Goal: Task Accomplishment & Management: Use online tool/utility

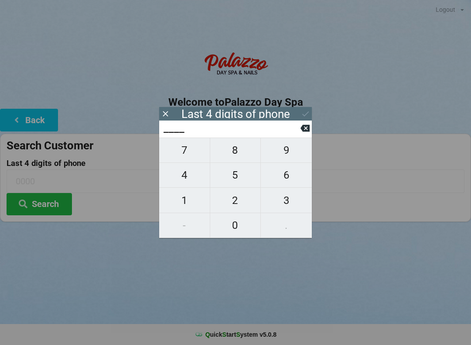
scroll to position [1, 24]
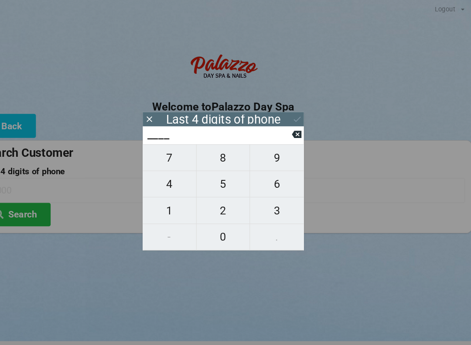
click at [262, 176] on span "6" at bounding box center [286, 175] width 51 height 18
type input "6___"
click at [213, 152] on span "8" at bounding box center [235, 150] width 51 height 18
type input "68__"
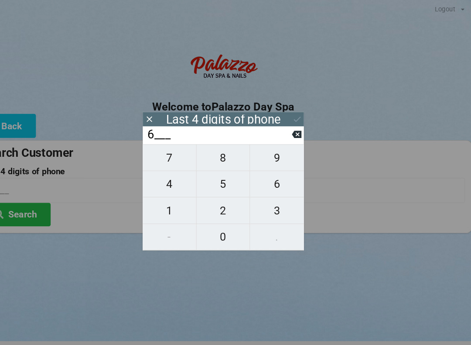
type input "68__"
click at [162, 151] on span "7" at bounding box center [184, 150] width 51 height 18
type input "687_"
click at [159, 206] on span "1" at bounding box center [184, 200] width 51 height 18
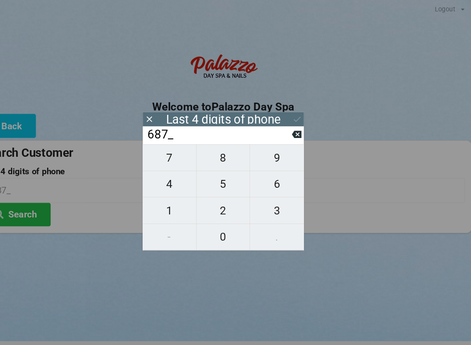
type input "6871"
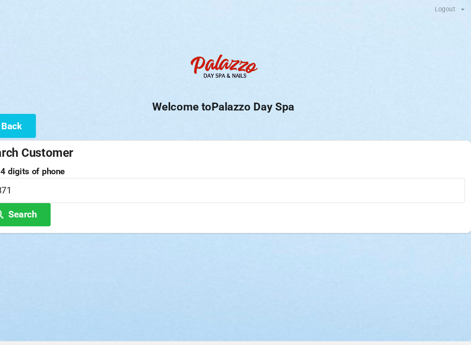
click at [23, 198] on button "Search" at bounding box center [39, 204] width 65 height 22
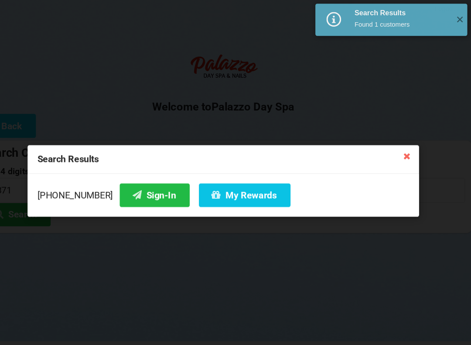
click at [137, 185] on button "Sign-In" at bounding box center [170, 186] width 66 height 22
